Goal: Find specific page/section: Find specific page/section

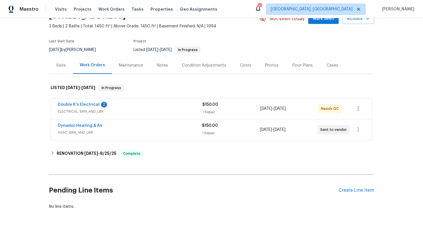
scroll to position [31, 0]
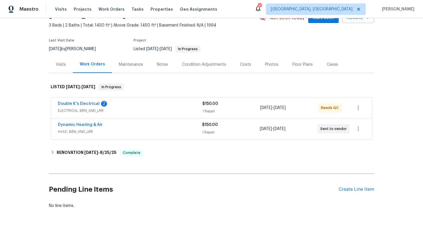
click at [153, 123] on div "Dynamic Heating & Air" at bounding box center [130, 125] width 144 height 7
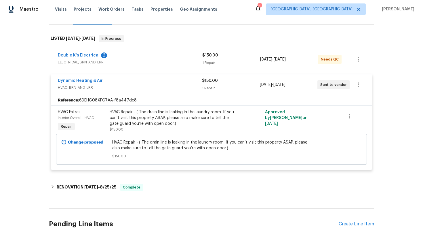
scroll to position [86, 0]
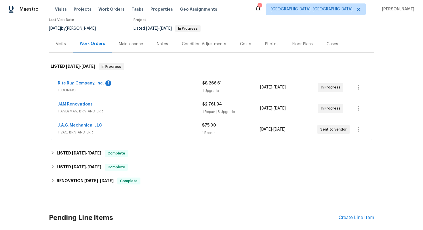
scroll to position [52, 0]
click at [146, 86] on div "Rite Rug Company, Inc. 1" at bounding box center [130, 83] width 145 height 7
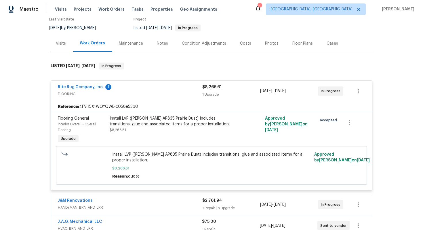
click at [151, 89] on div "Rite Rug Company, Inc. 1" at bounding box center [130, 87] width 145 height 7
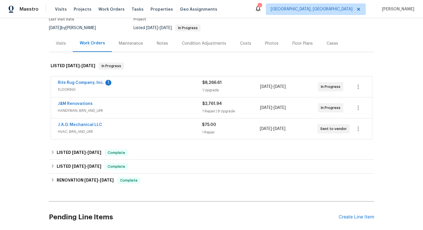
click at [163, 105] on div "J&M Renovations" at bounding box center [130, 104] width 145 height 7
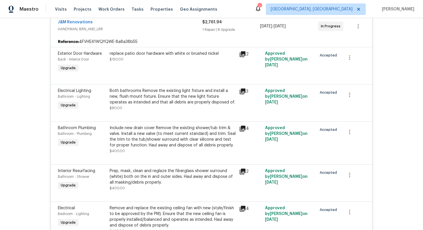
scroll to position [139, 0]
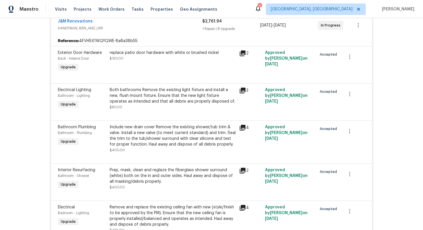
click at [152, 34] on div "J&M Renovations HANDYMAN, BRN_AND_LRR $2,761.94 1 Repair | 8 Upgrade 9/2/2025 -…" at bounding box center [211, 25] width 321 height 21
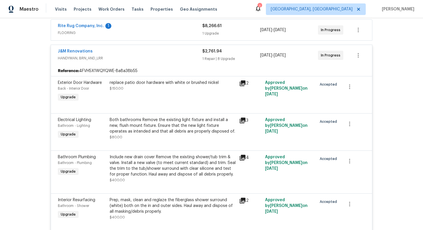
scroll to position [103, 0]
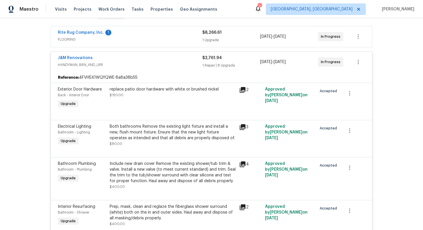
click at [143, 31] on div "Rite Rug Company, Inc. 1" at bounding box center [130, 33] width 145 height 7
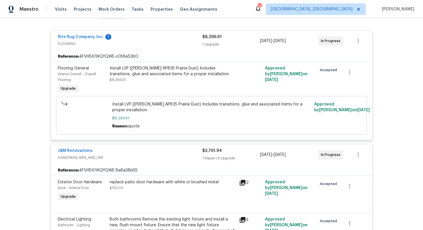
click at [156, 41] on span "FLOORING" at bounding box center [130, 44] width 145 height 6
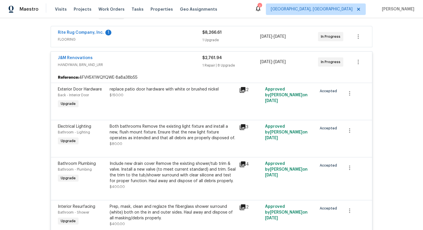
click at [158, 56] on div "J&M Renovations" at bounding box center [130, 58] width 145 height 7
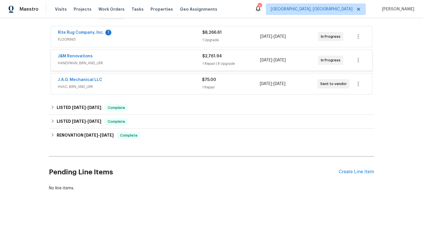
scroll to position [98, 0]
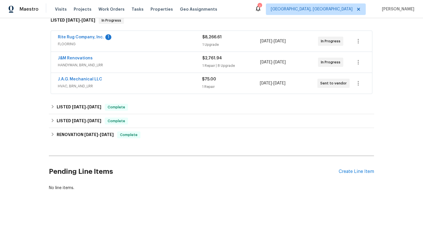
click at [166, 84] on span "HVAC, BRN_AND_LRR" at bounding box center [130, 86] width 144 height 6
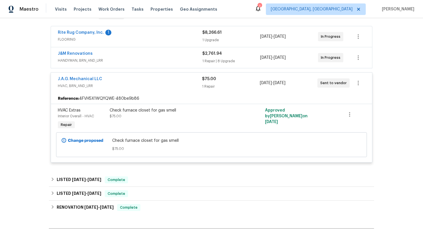
click at [166, 84] on span "HVAC, BRN_AND_LRR" at bounding box center [130, 86] width 144 height 6
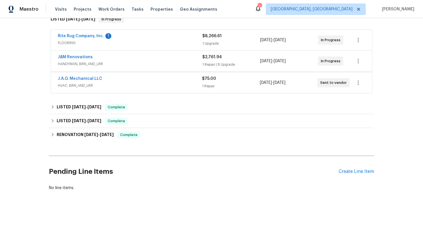
scroll to position [98, 0]
